Goal: Information Seeking & Learning: Learn about a topic

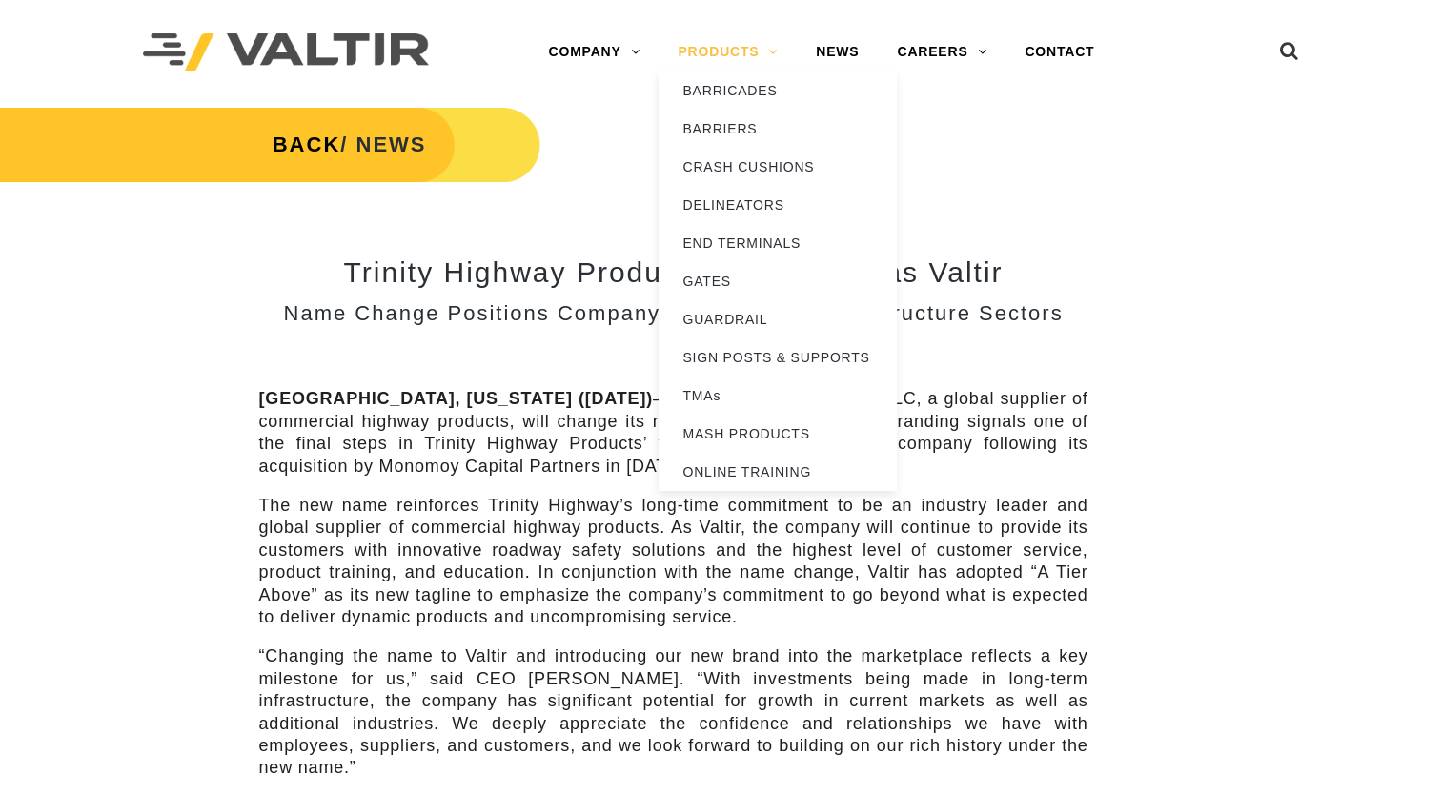
click at [747, 47] on link "PRODUCTS" at bounding box center [727, 52] width 138 height 38
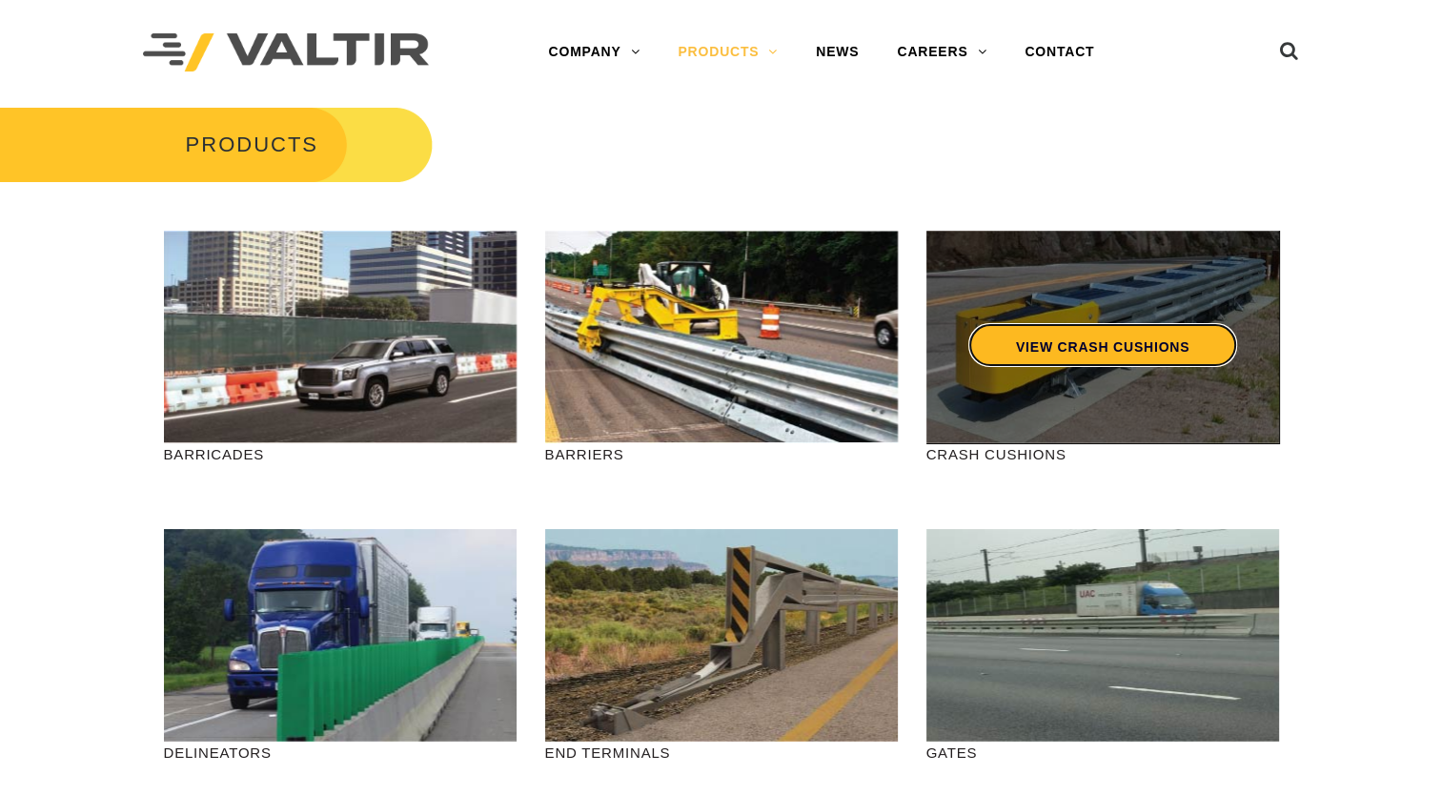
click at [1127, 338] on link "VIEW CRASH CUSHIONS" at bounding box center [1101, 345] width 269 height 44
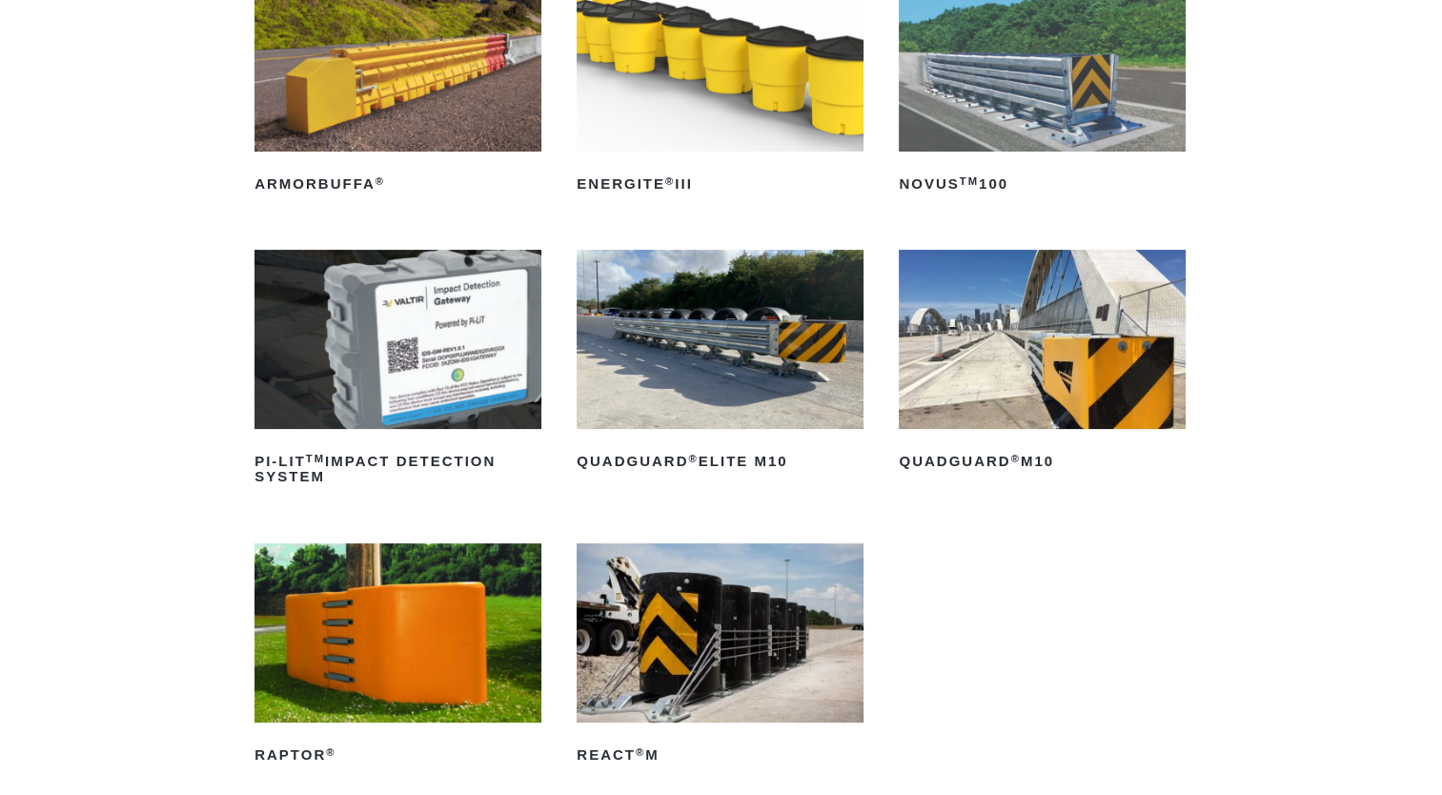
scroll to position [349, 0]
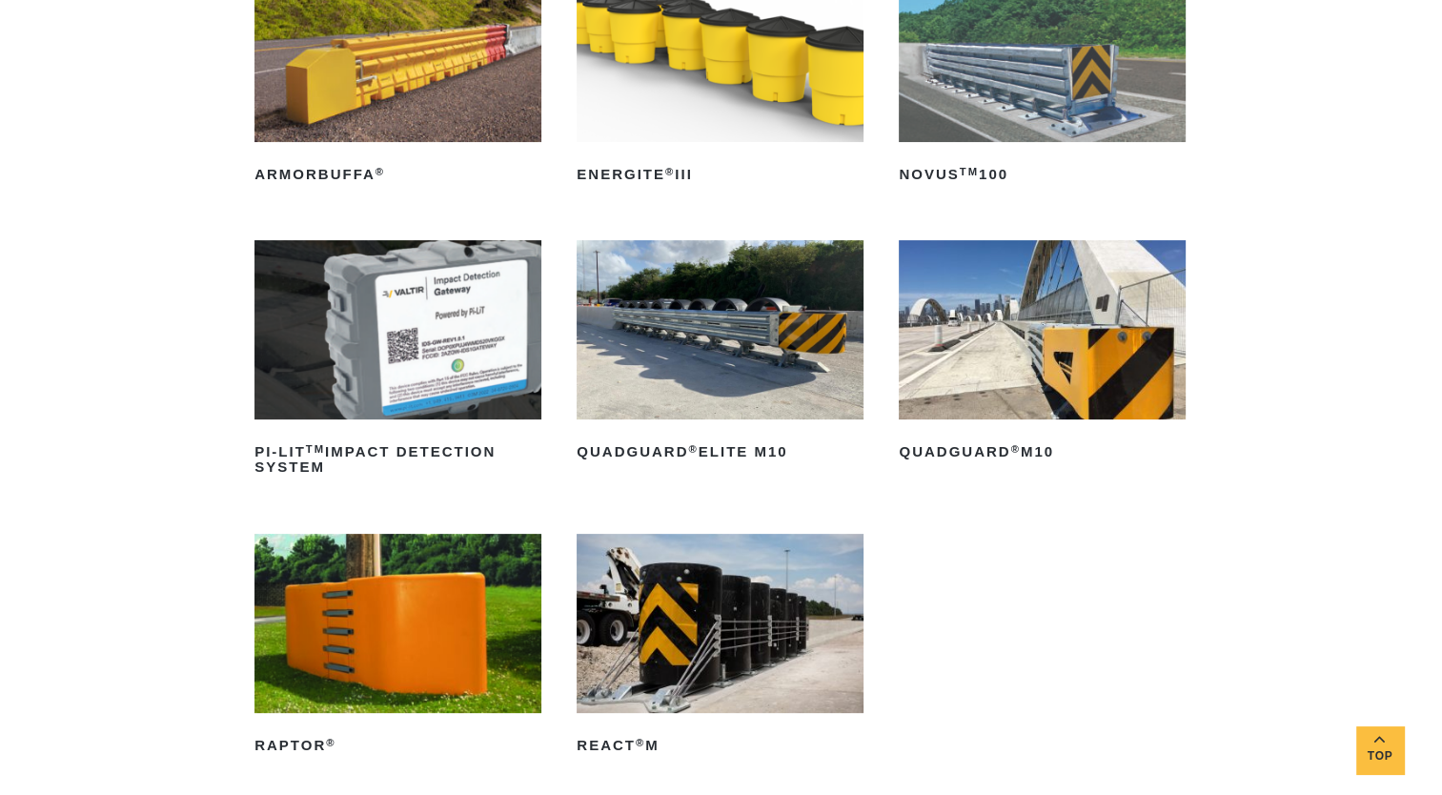
click at [737, 361] on img at bounding box center [719, 329] width 287 height 179
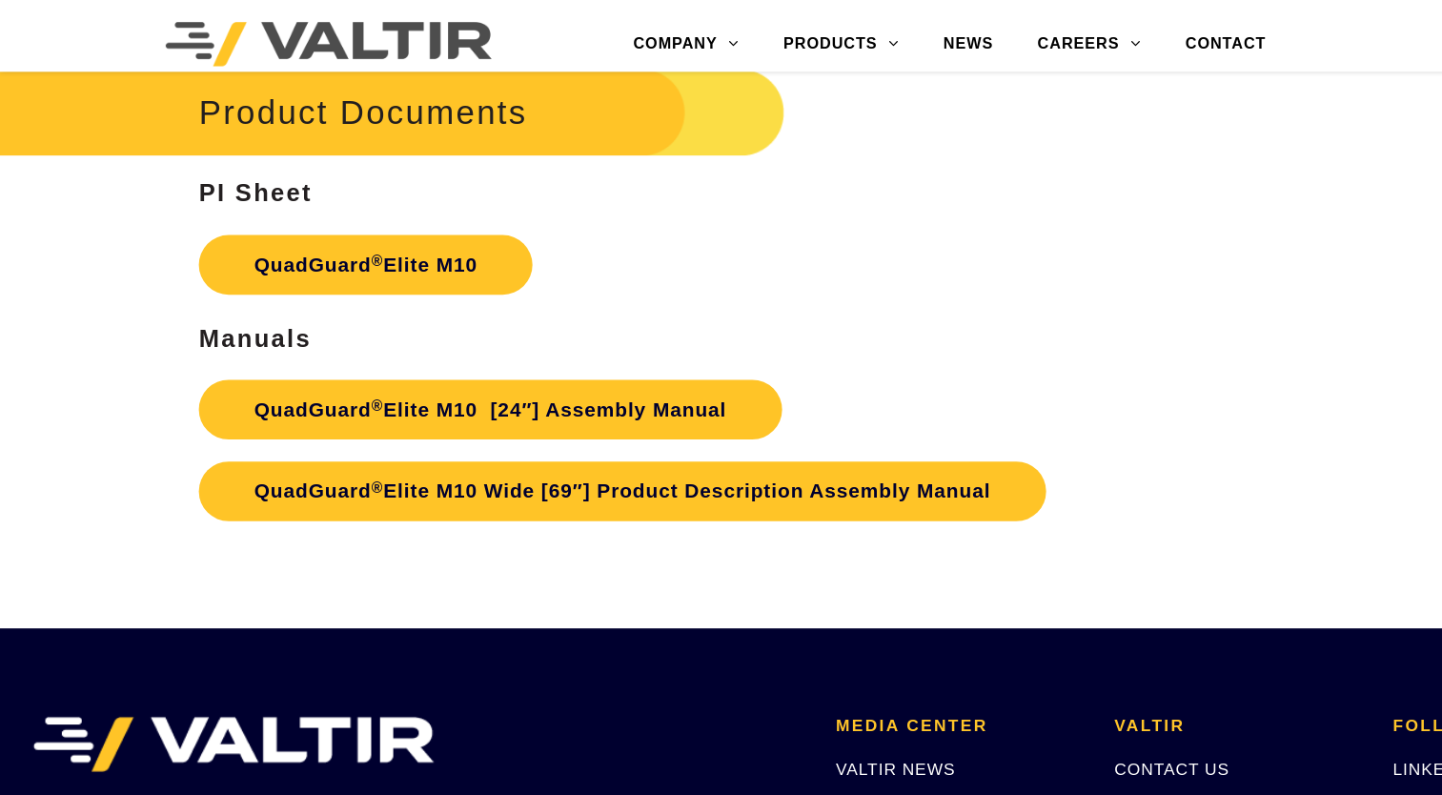
scroll to position [9017, 0]
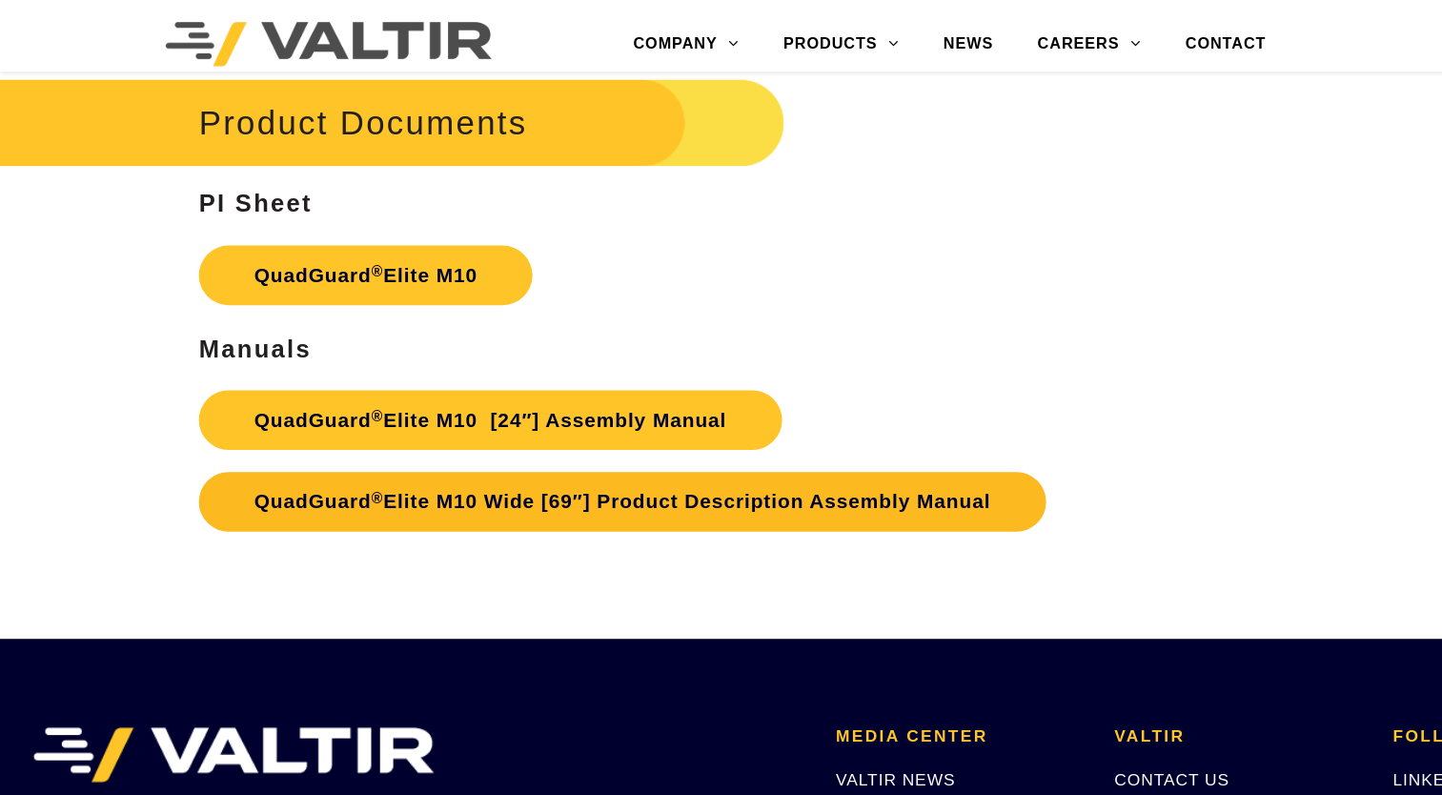
click at [313, 437] on link "QuadGuard ® Elite M10 Wide [69″] Product Description Assembly Manual" at bounding box center [537, 432] width 731 height 51
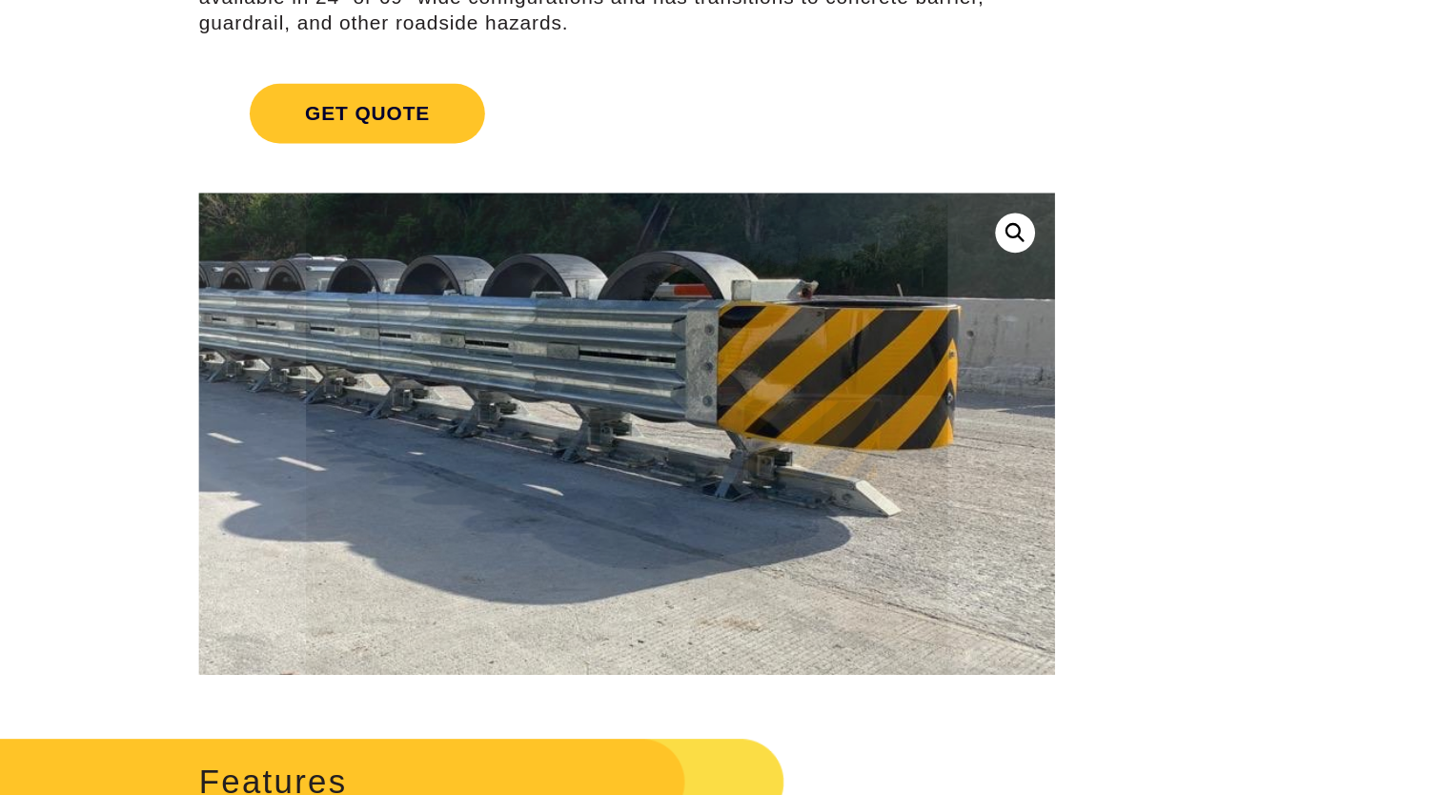
scroll to position [0, 0]
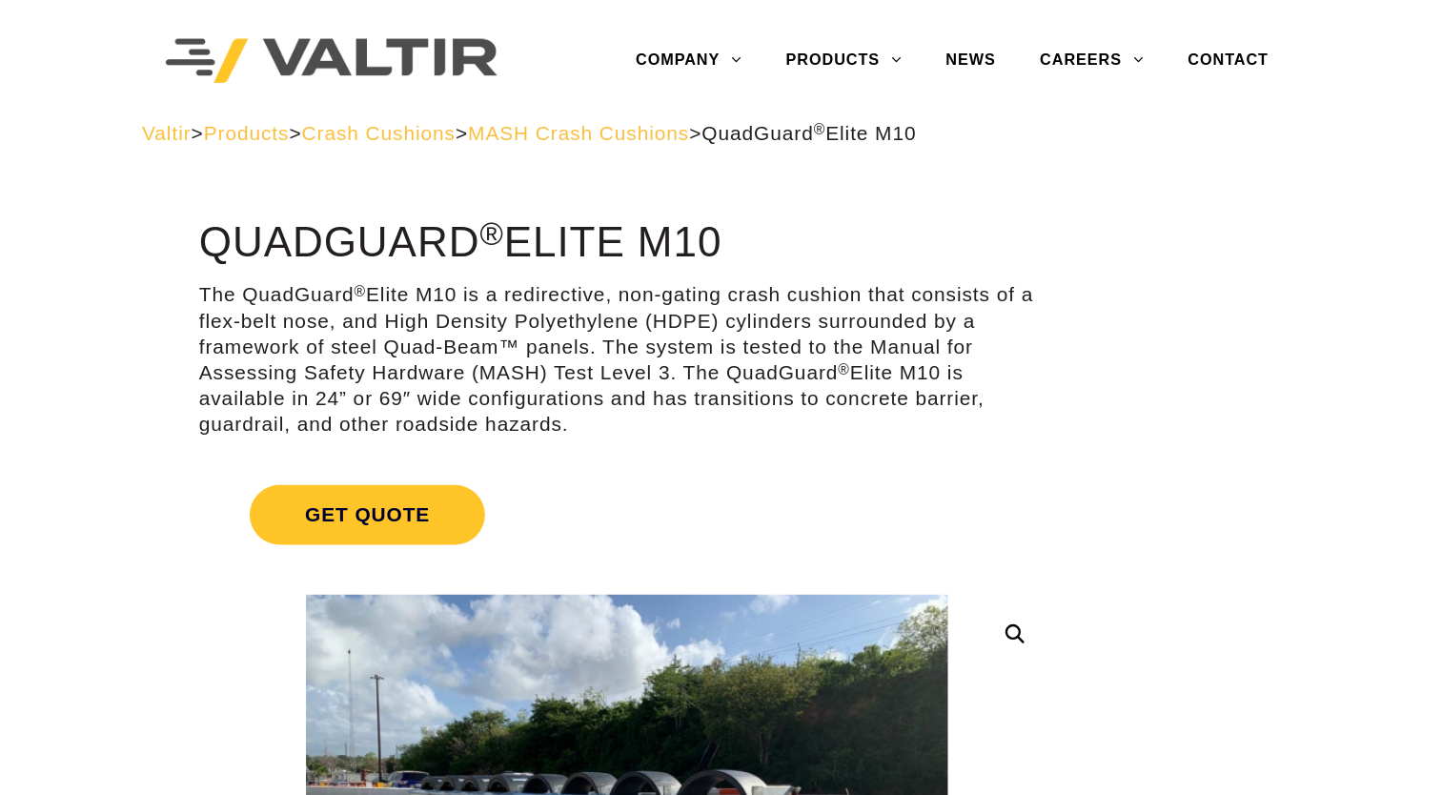
drag, startPoint x: 173, startPoint y: 203, endPoint x: 641, endPoint y: 203, distance: 467.9
click at [641, 203] on h1 "QuadGuard ® Elite M10" at bounding box center [541, 210] width 738 height 40
copy h1 "QuadGuard ® Elite M10"
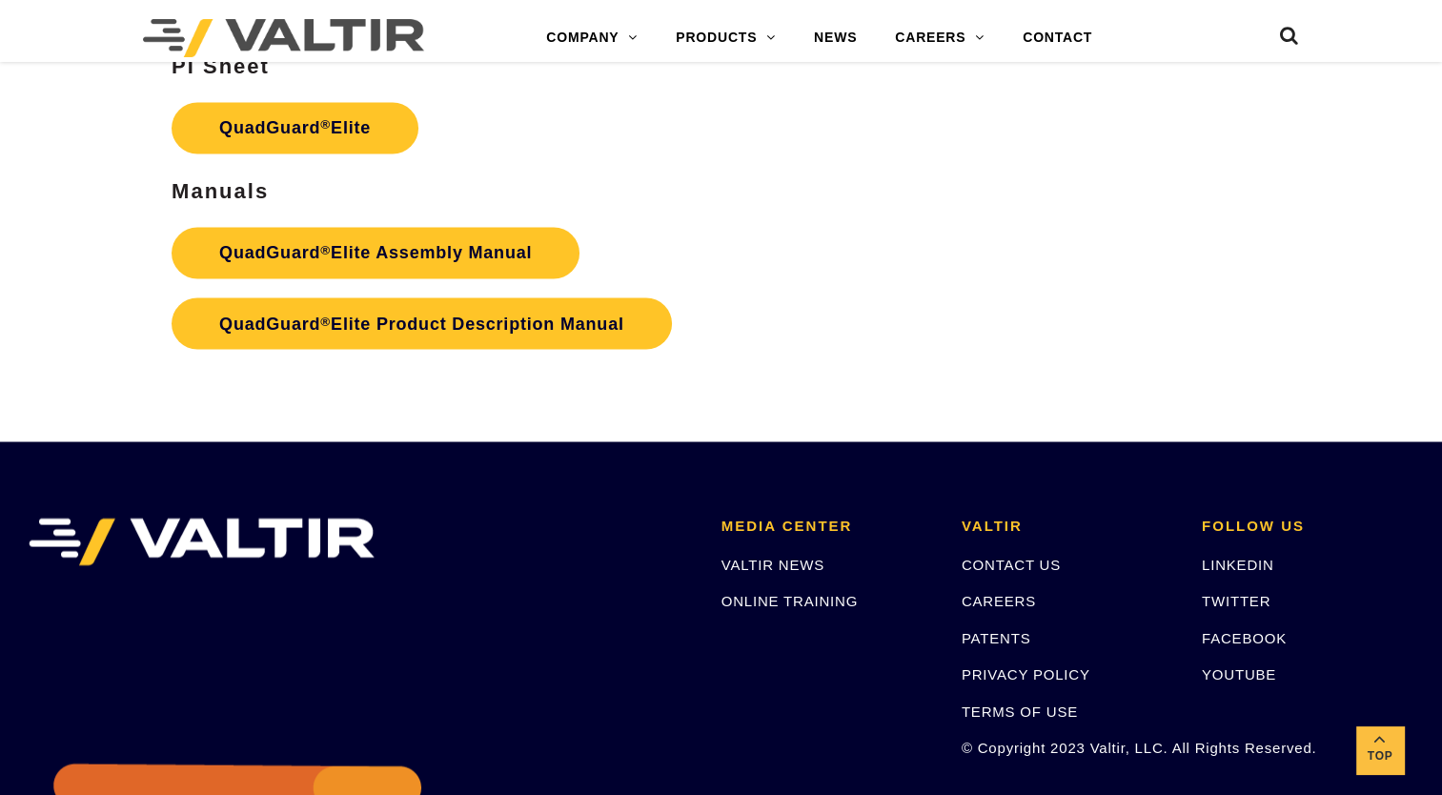
scroll to position [3312, 0]
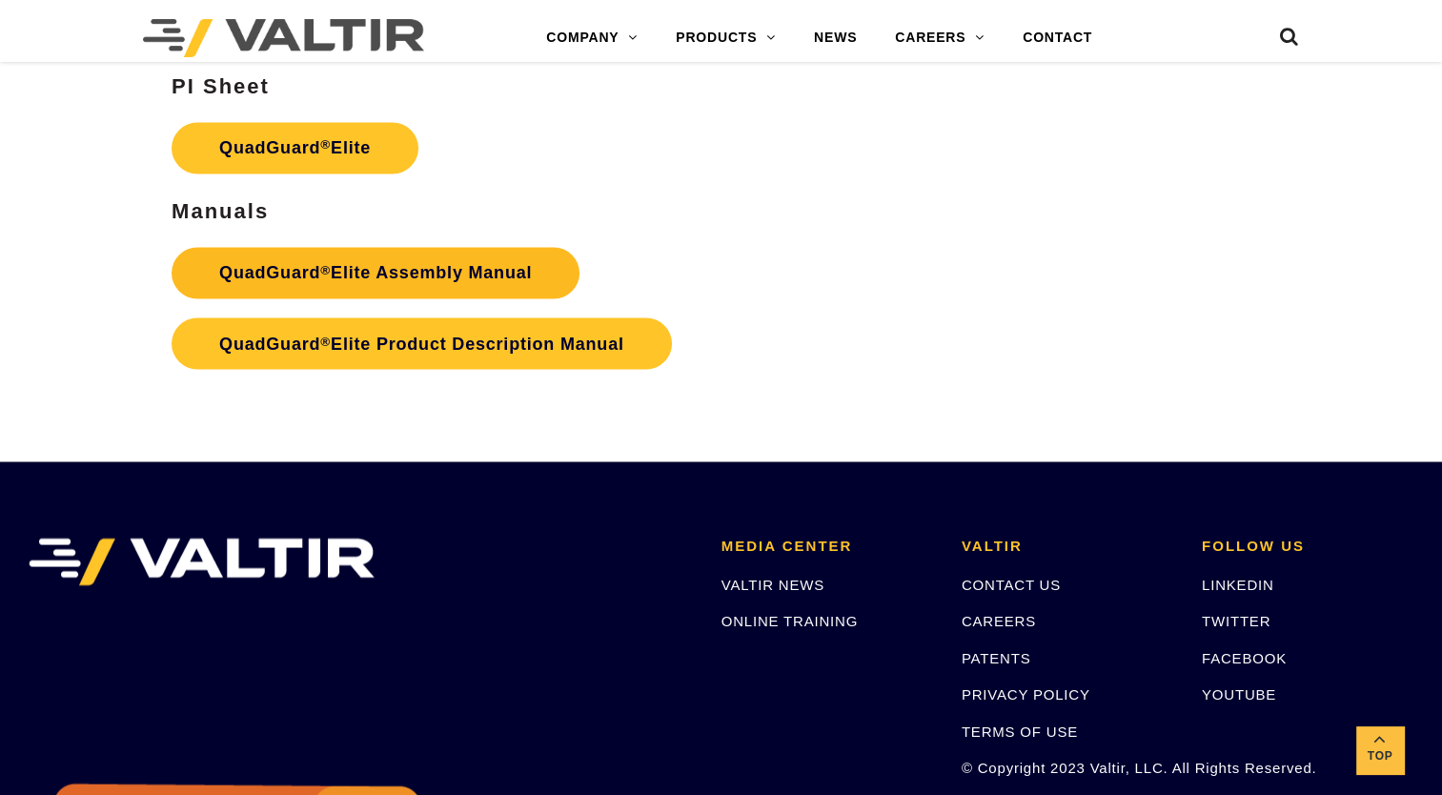
click at [484, 271] on link "QuadGuard ® Elite Assembly Manual" at bounding box center [376, 272] width 408 height 51
